Goal: Task Accomplishment & Management: Complete application form

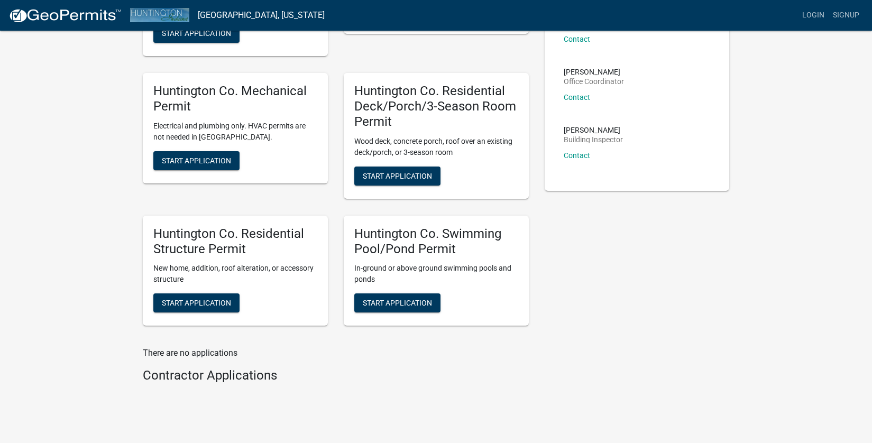
scroll to position [90, 0]
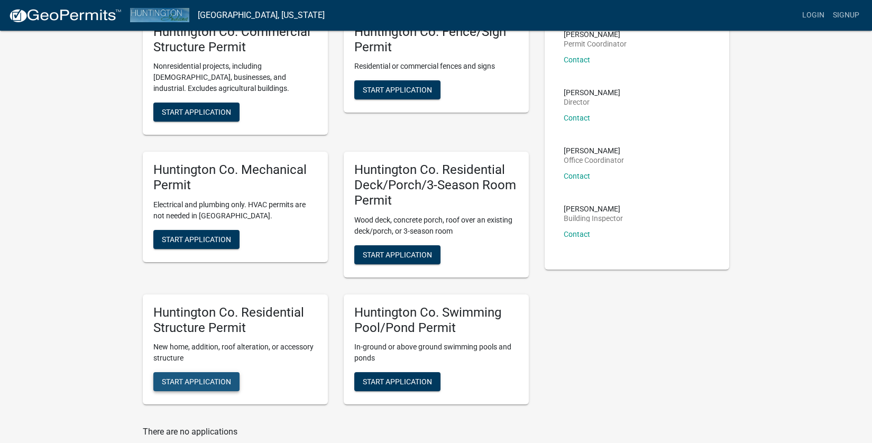
click at [175, 382] on span "Start Application" at bounding box center [196, 381] width 69 height 8
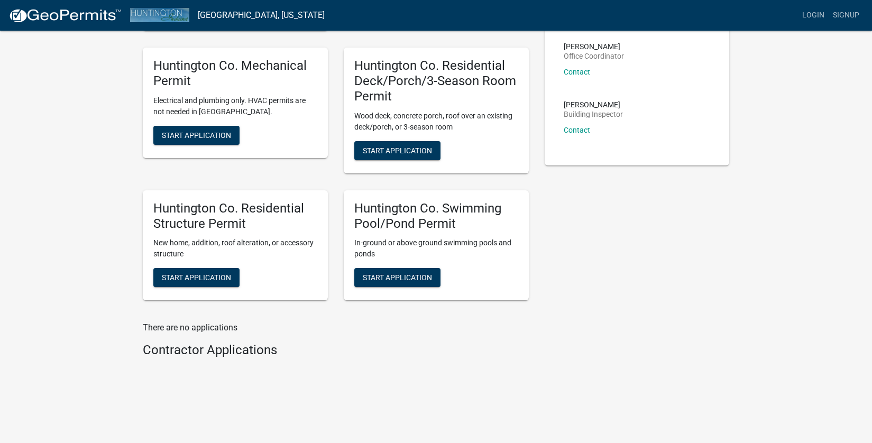
scroll to position [196, 0]
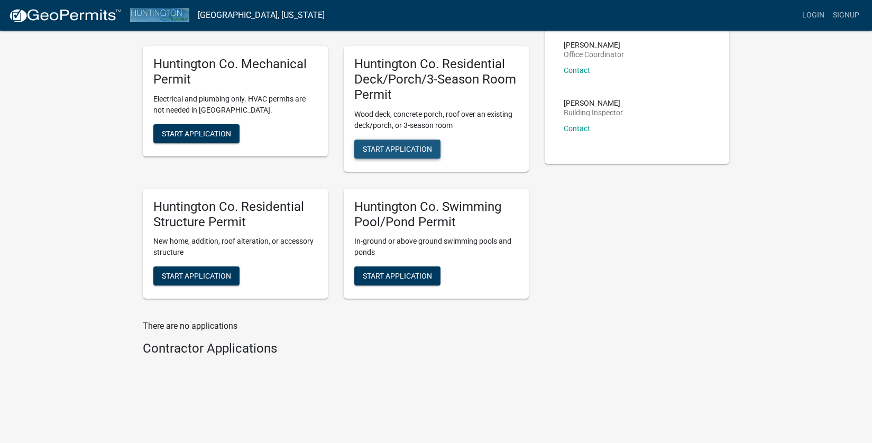
click at [388, 149] on span "Start Application" at bounding box center [397, 148] width 69 height 8
